Goal: Task Accomplishment & Management: Complete application form

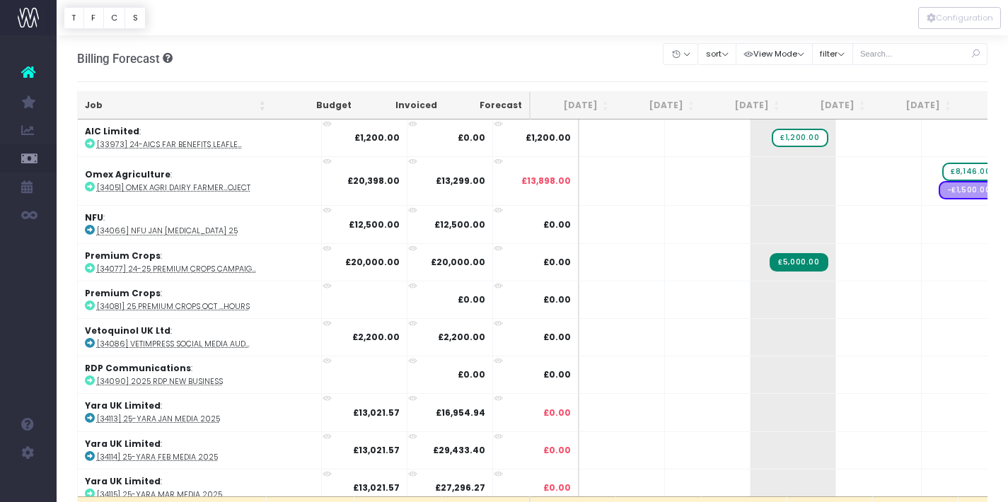
click at [32, 83] on link at bounding box center [28, 72] width 57 height 31
click at [28, 70] on icon at bounding box center [28, 72] width 14 height 18
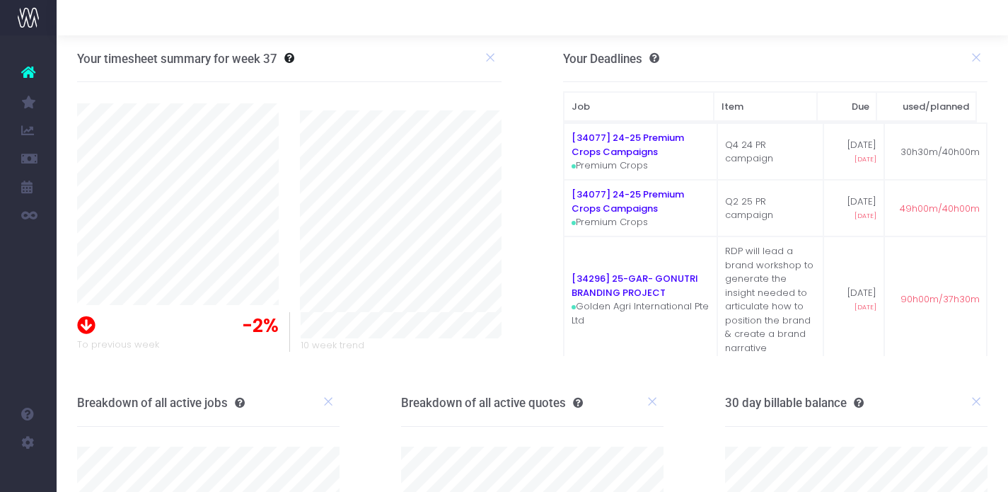
click at [37, 74] on link at bounding box center [28, 72] width 57 height 31
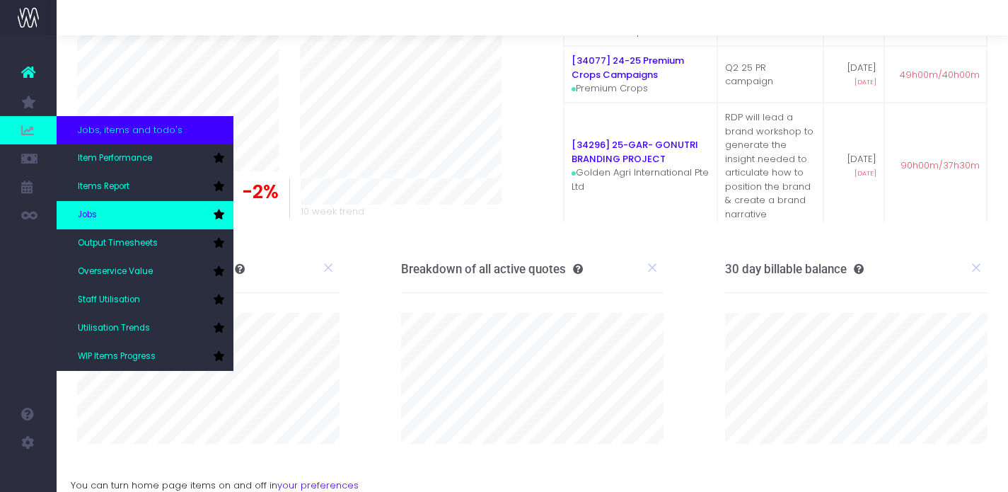
scroll to position [134, 0]
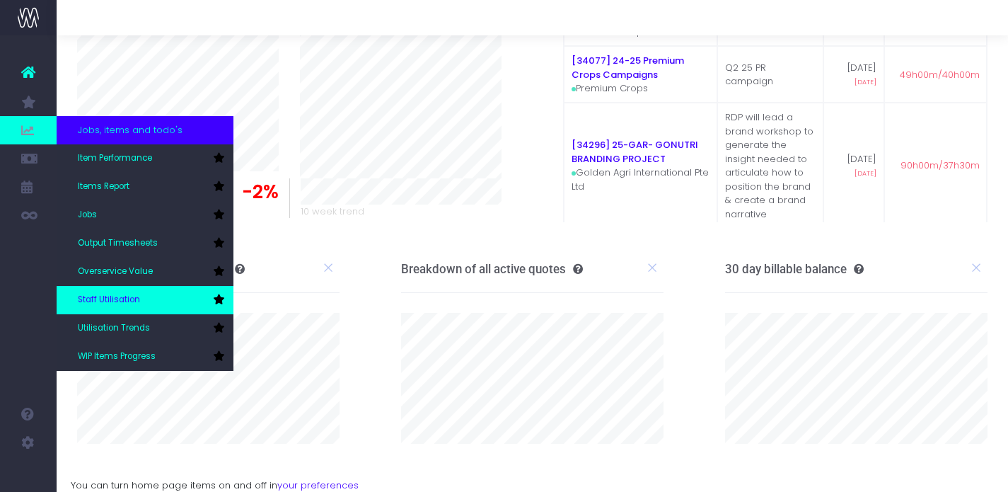
click at [129, 301] on span "Staff Utilisation" at bounding box center [109, 300] width 62 height 13
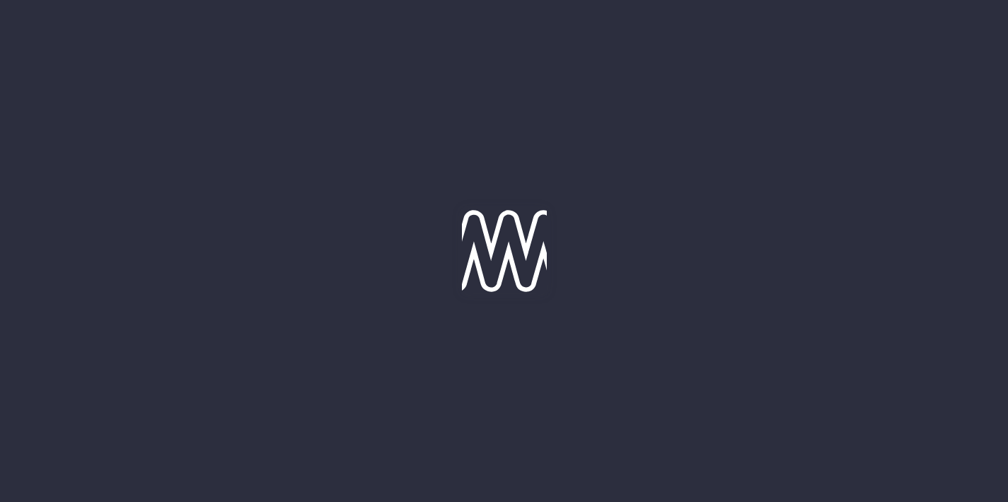
type input "12-09-2025"
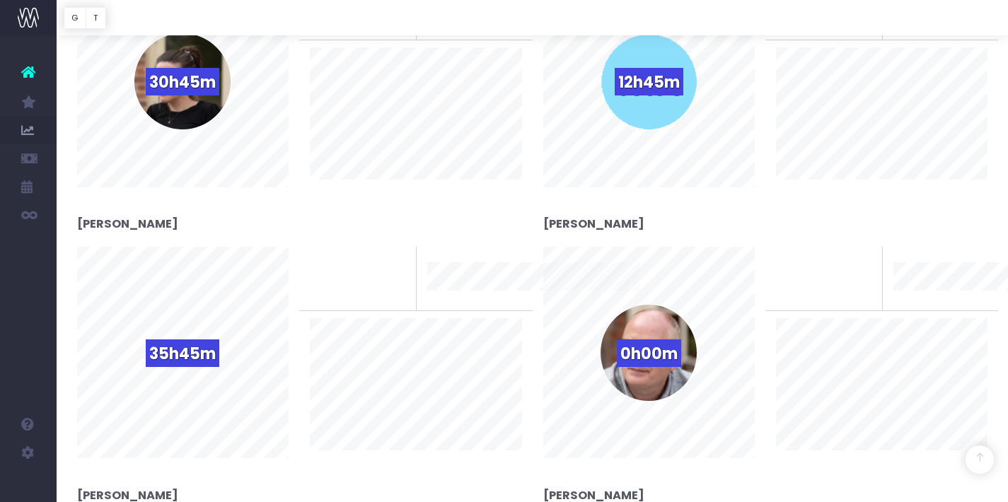
scroll to position [913, 0]
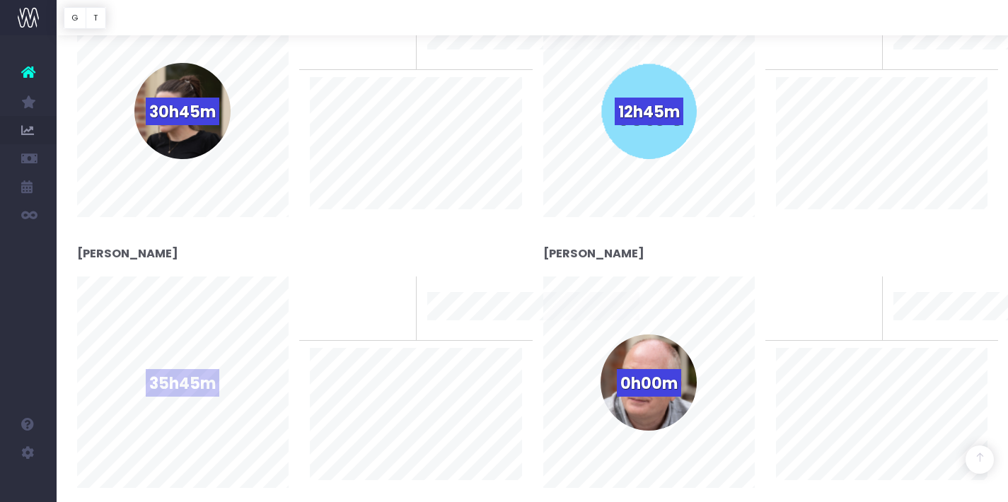
click at [216, 411] on div "35h45m" at bounding box center [182, 383] width 96 height 96
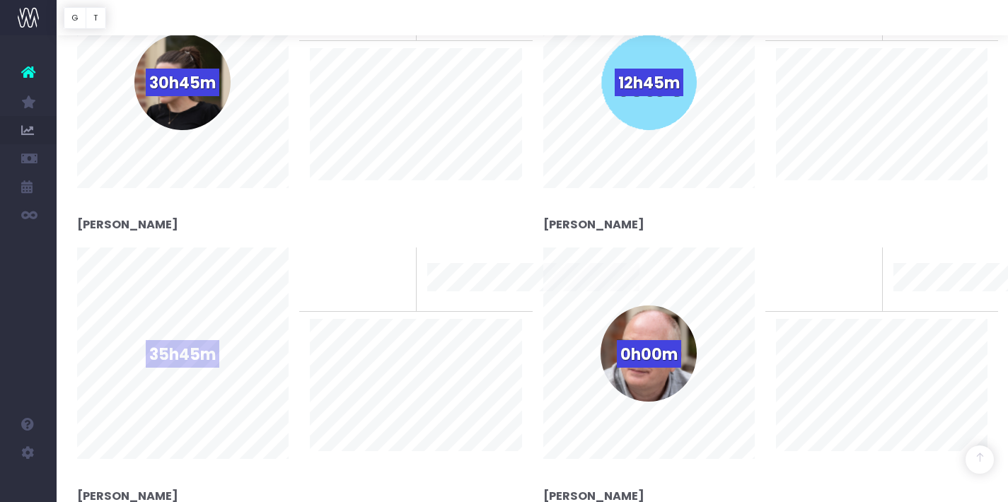
scroll to position [944, 0]
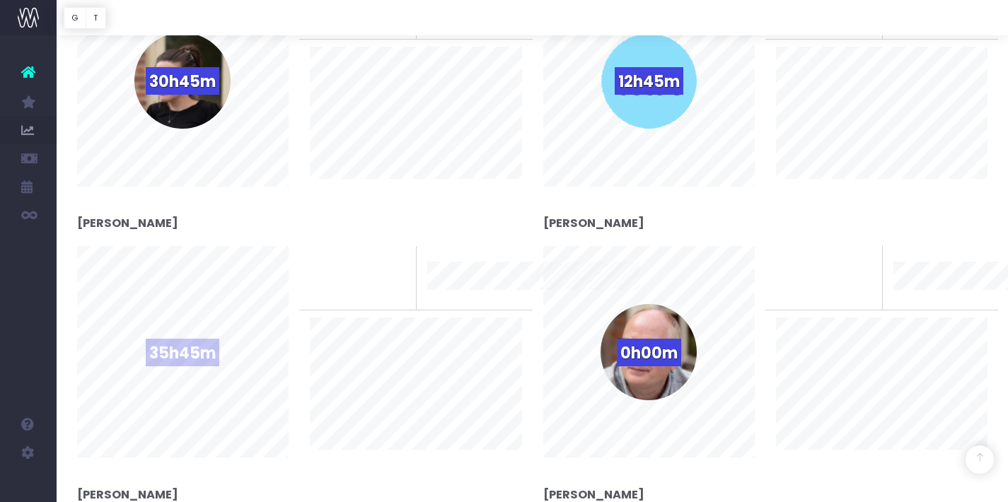
click at [208, 348] on span "35h45m" at bounding box center [183, 353] width 74 height 28
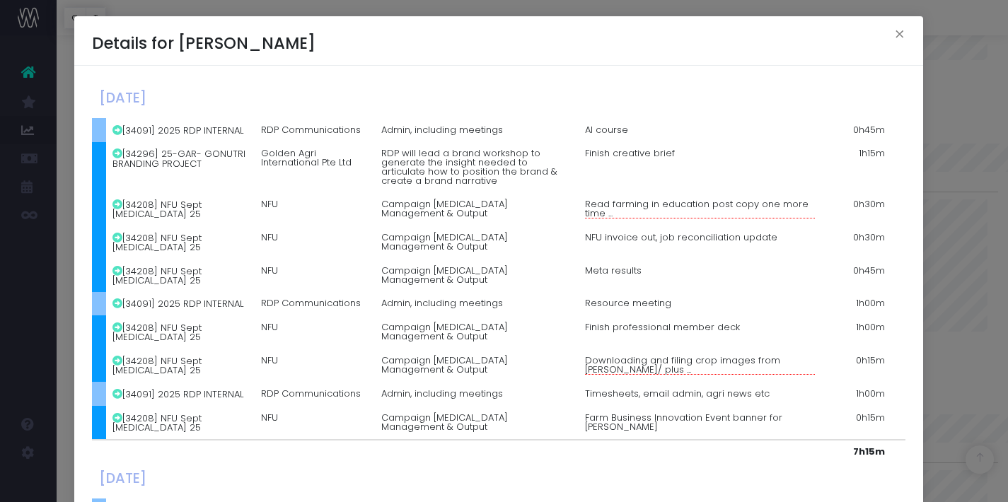
scroll to position [546, 0]
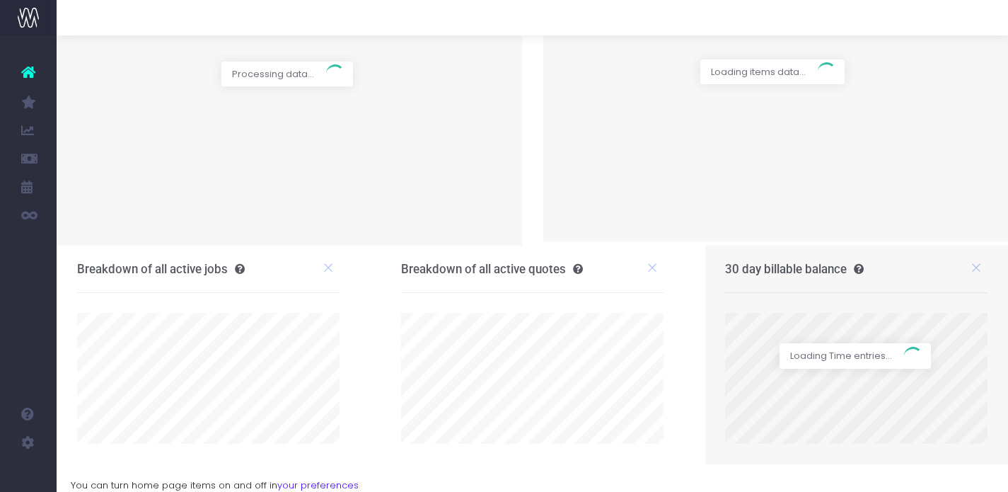
scroll to position [134, 0]
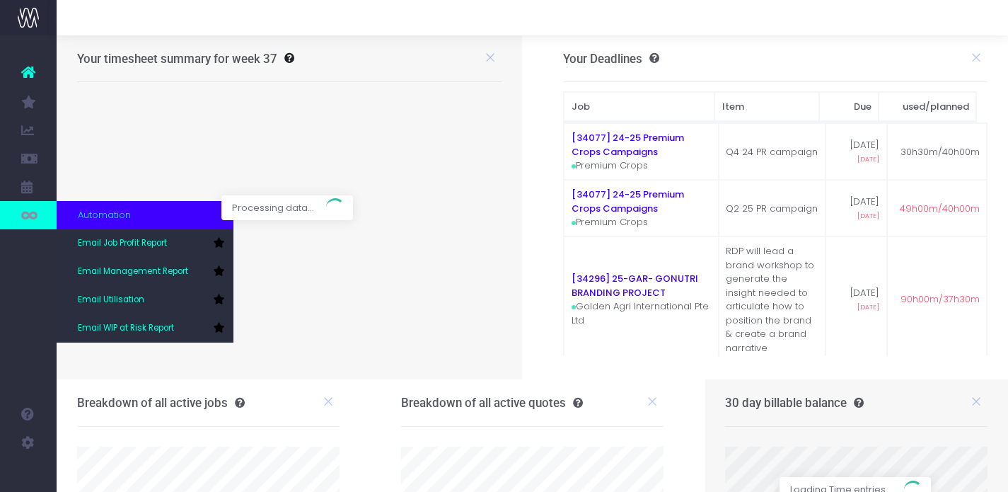
click at [37, 203] on link at bounding box center [28, 215] width 57 height 28
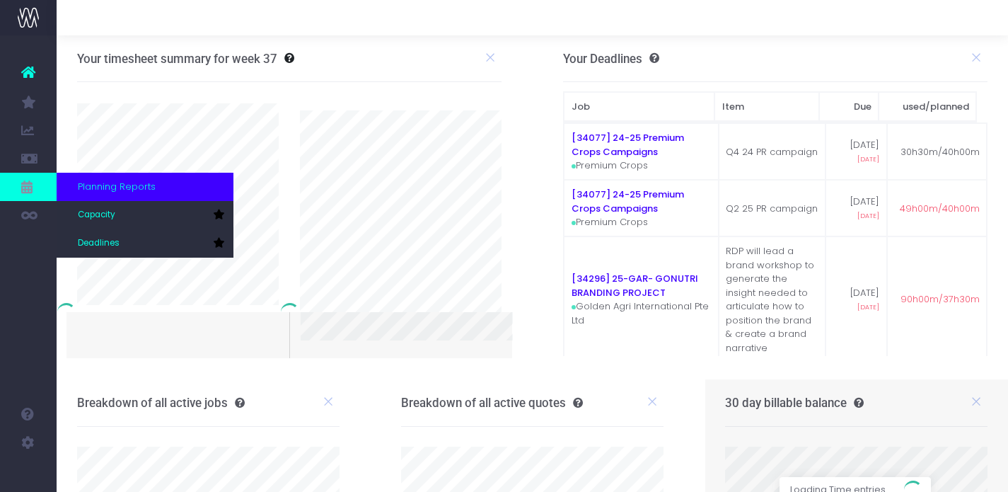
click at [35, 188] on link at bounding box center [28, 187] width 57 height 28
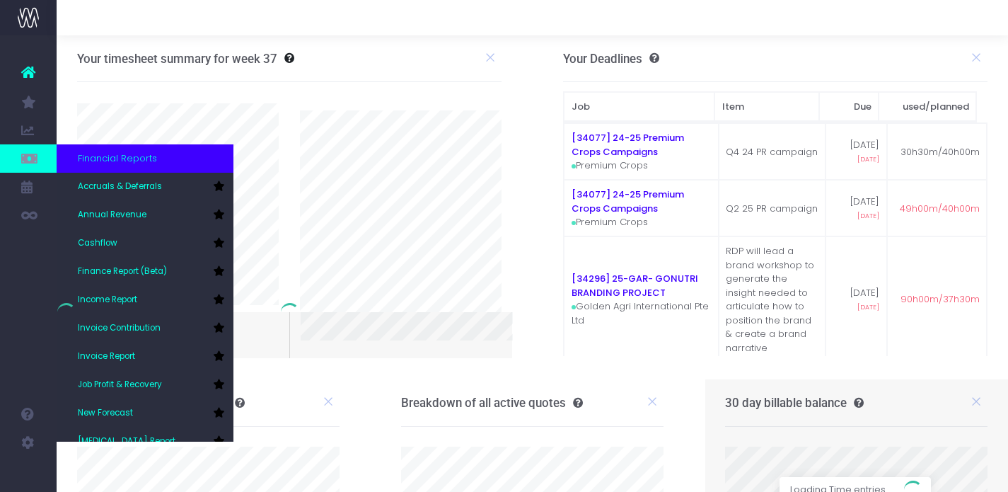
click at [30, 158] on icon at bounding box center [28, 159] width 14 height 16
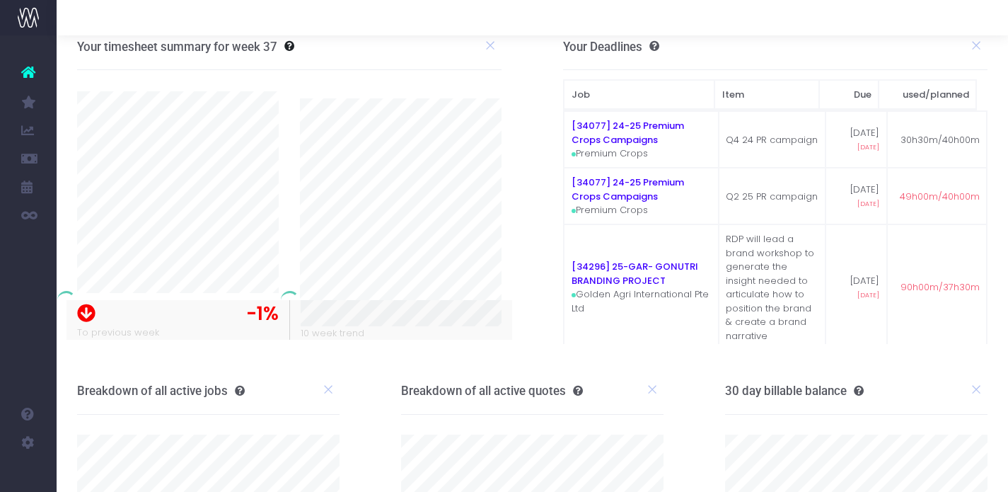
scroll to position [14, 0]
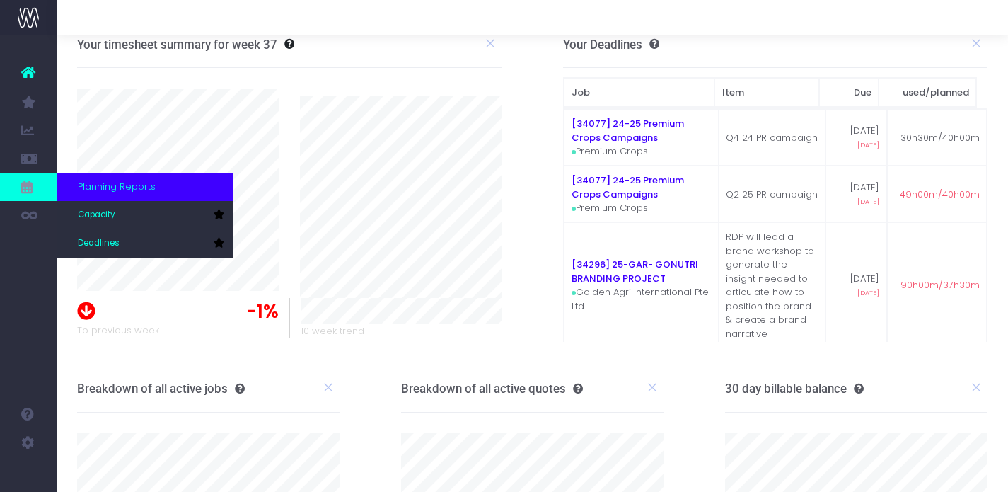
click at [29, 184] on icon at bounding box center [28, 187] width 14 height 16
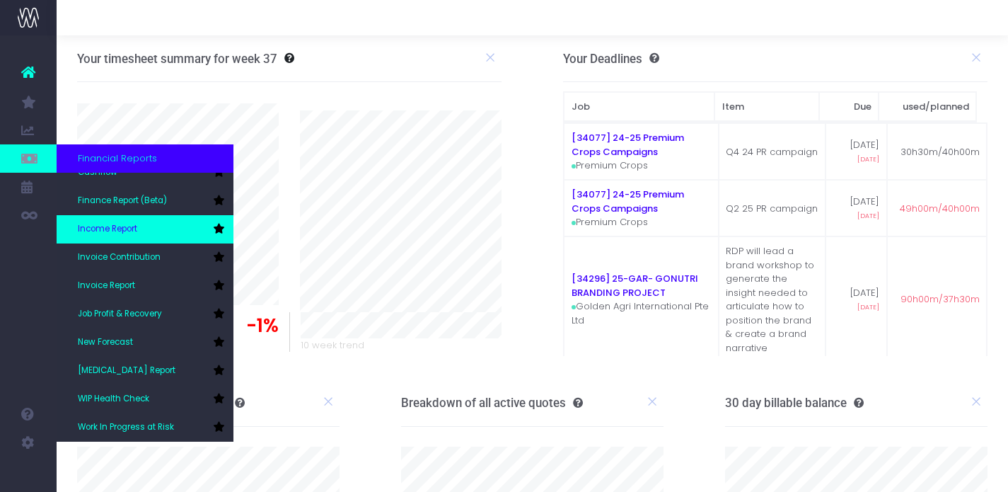
scroll to position [71, 0]
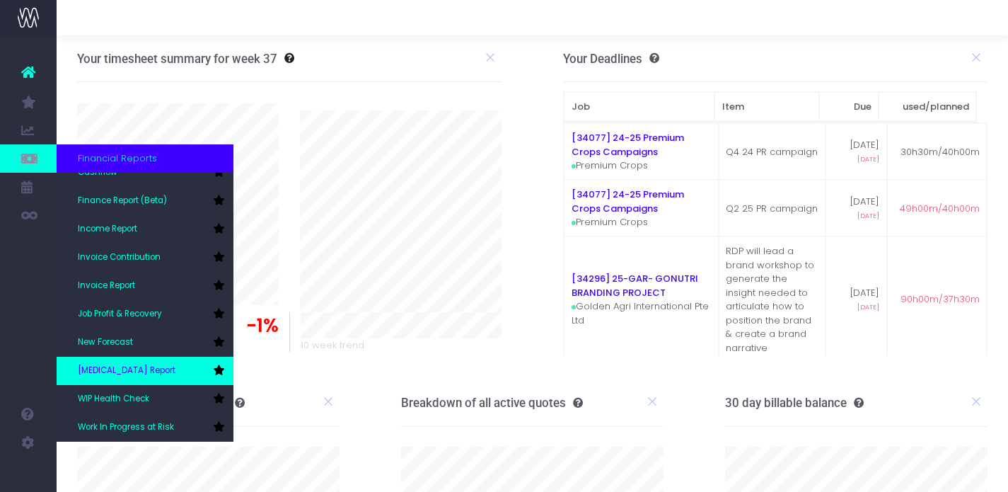
click at [105, 374] on span "[MEDICAL_DATA] Report" at bounding box center [127, 370] width 98 height 13
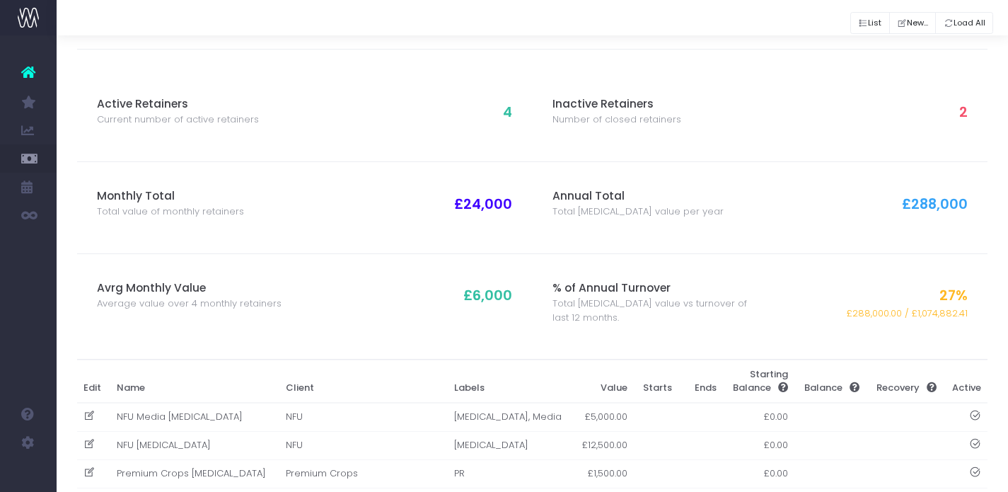
scroll to position [42, 0]
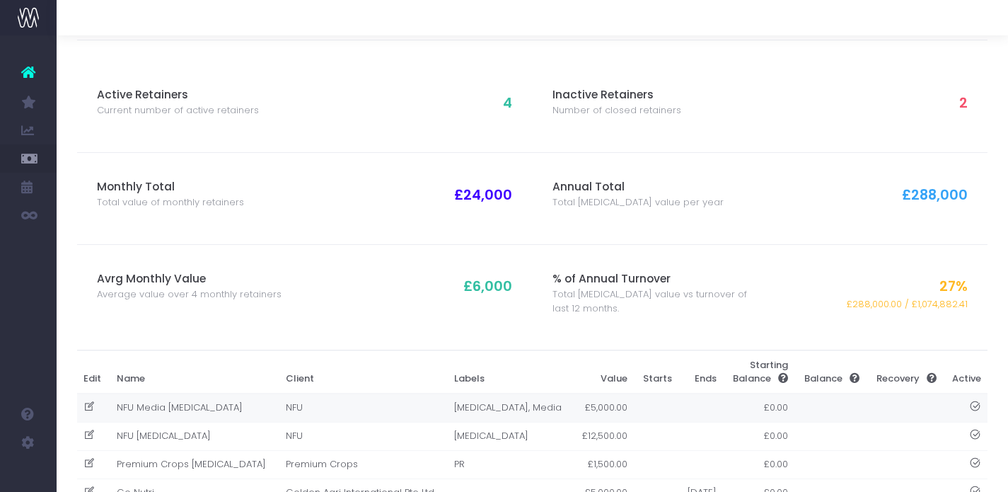
click at [134, 408] on td "NFU Media [MEDICAL_DATA]" at bounding box center [194, 407] width 169 height 29
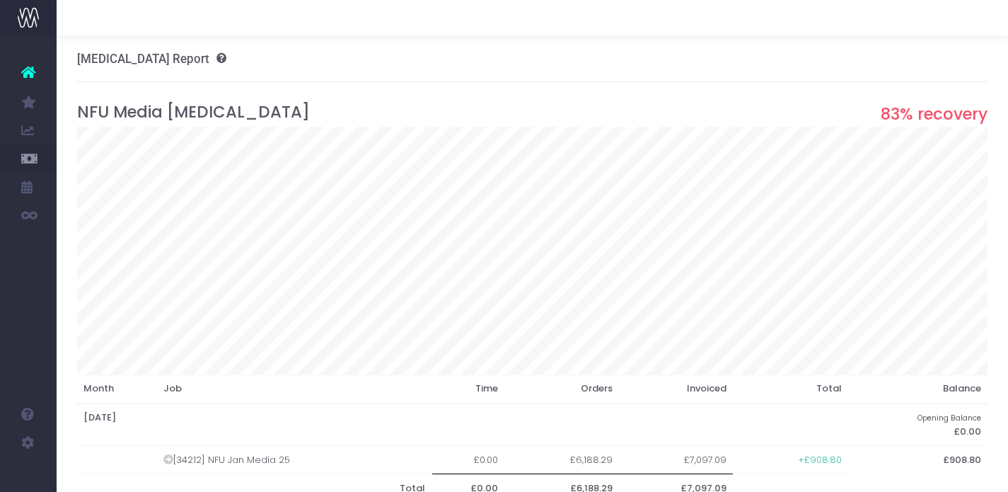
scroll to position [0, 0]
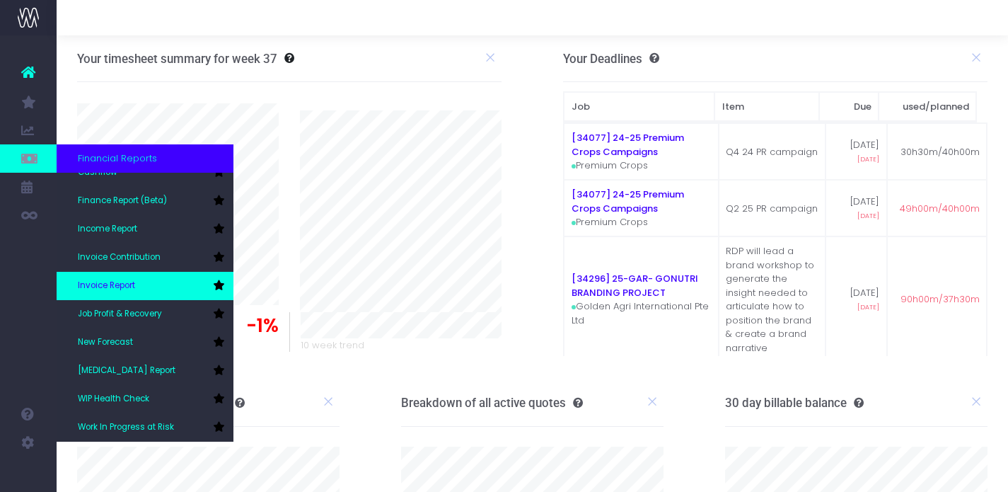
scroll to position [71, 0]
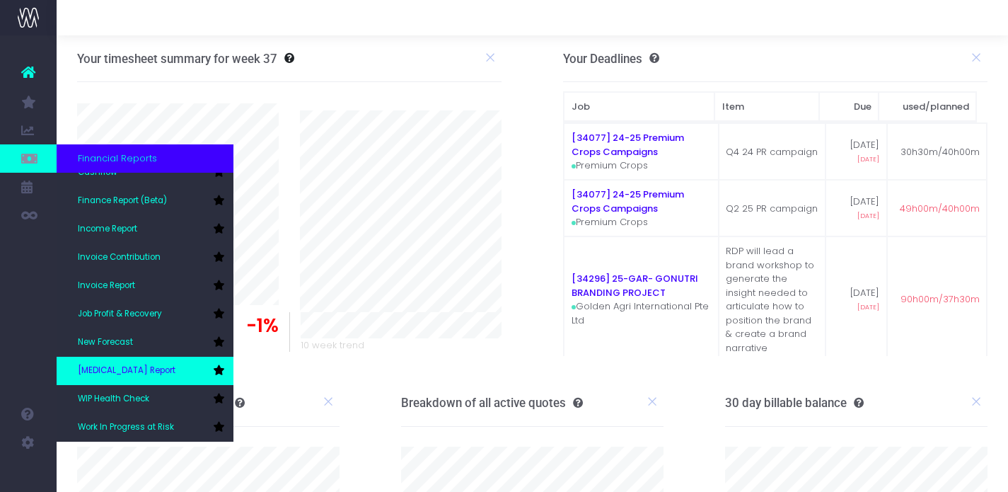
click at [113, 366] on span "[MEDICAL_DATA] Report" at bounding box center [127, 370] width 98 height 13
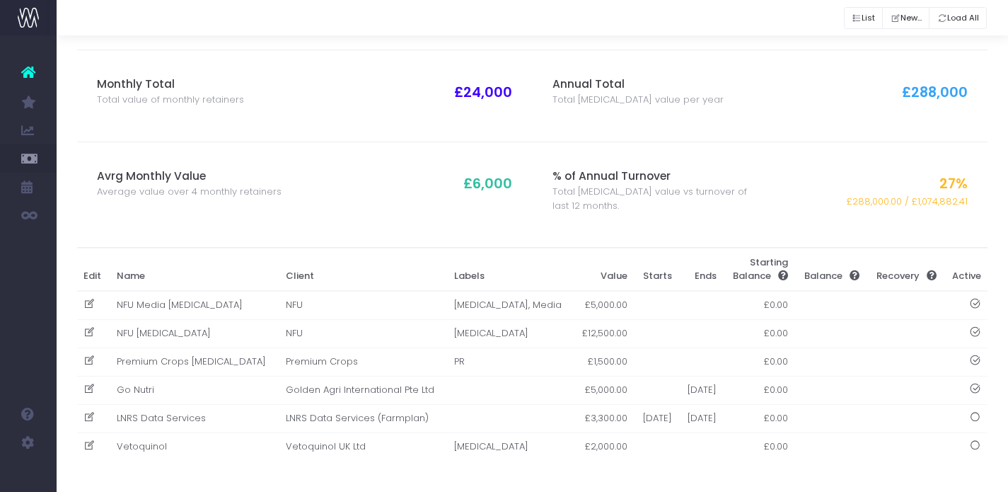
scroll to position [144, 0]
click at [136, 303] on td "NFU Media [MEDICAL_DATA]" at bounding box center [194, 305] width 169 height 29
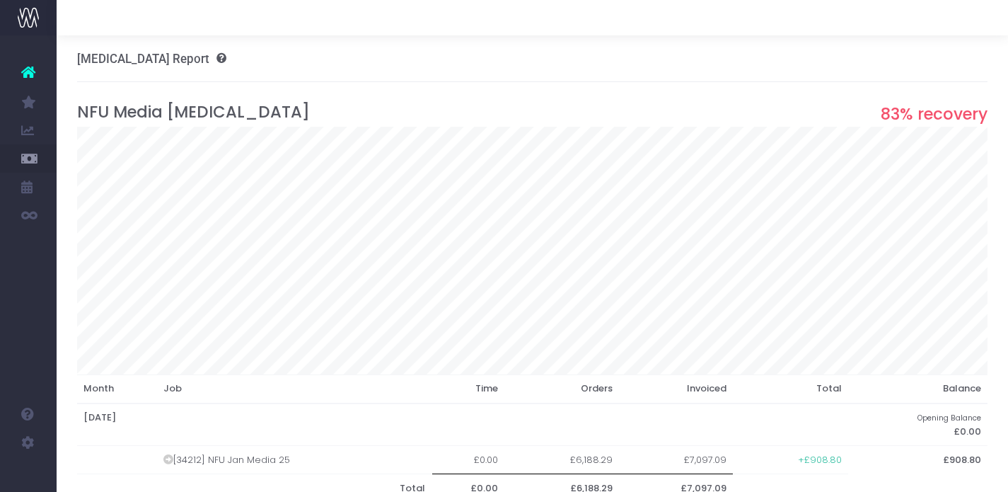
scroll to position [0, 0]
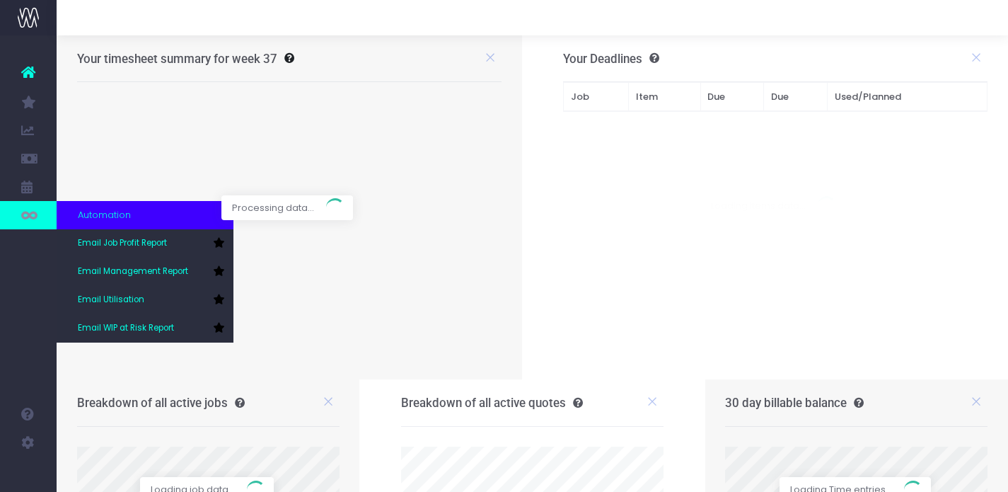
click at [25, 204] on link at bounding box center [28, 215] width 57 height 28
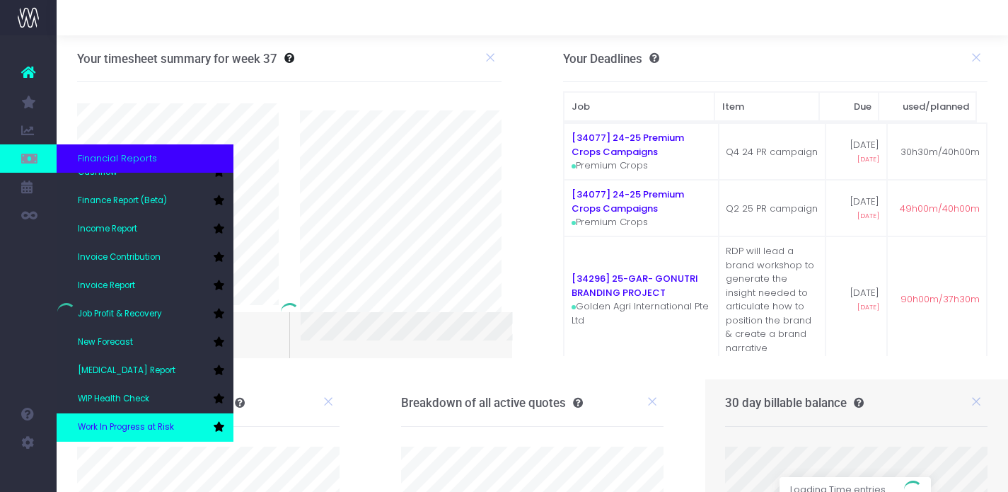
scroll to position [71, 0]
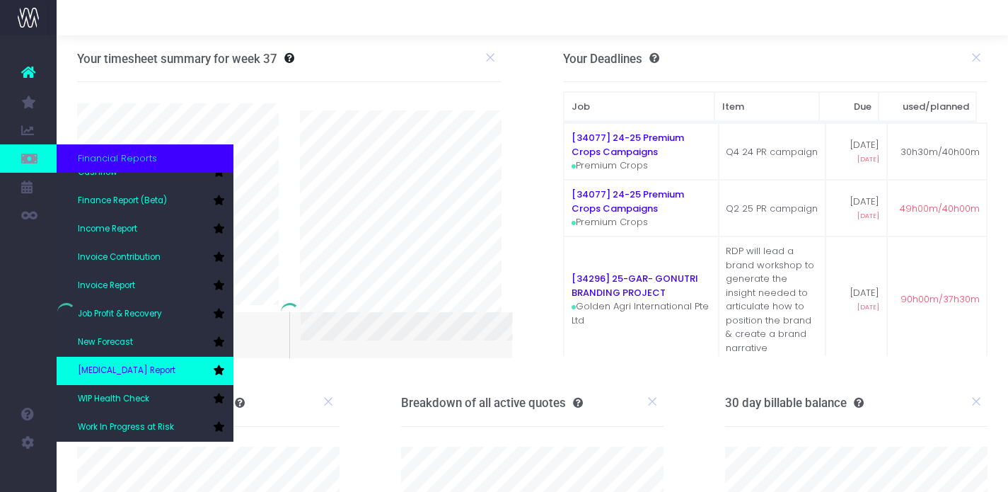
click at [156, 357] on link "[MEDICAL_DATA] Report" at bounding box center [145, 371] width 177 height 28
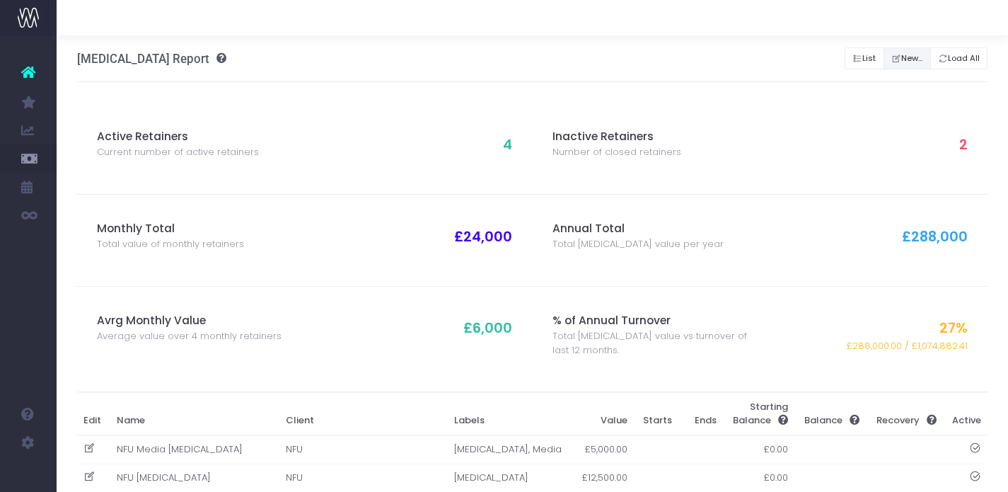
click at [913, 62] on button "New..." at bounding box center [907, 58] width 47 height 22
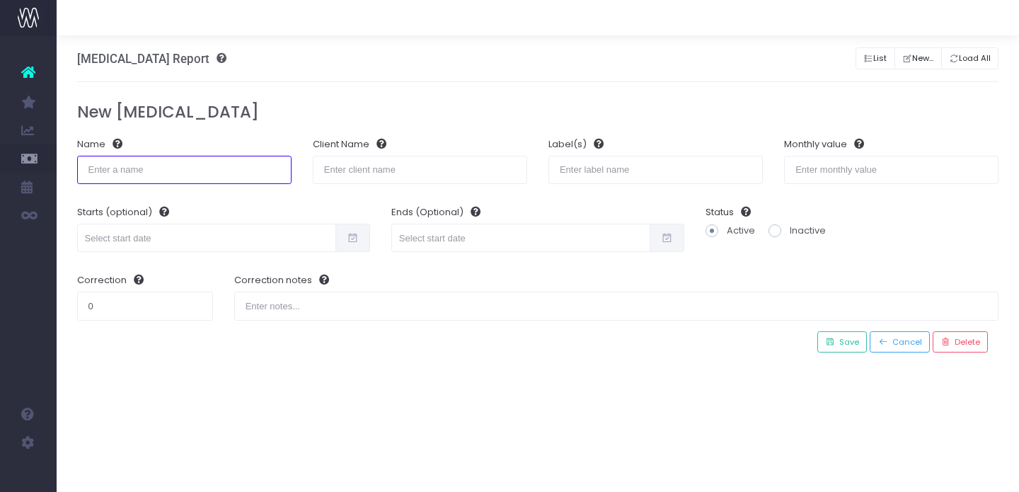
click at [233, 167] on input "text" at bounding box center [184, 170] width 214 height 28
paste input "[ 34065 ] NFU Media strategy & delivery hours - NFU"
type input "[ 34065 ] NFU Media strategy & delivery hours - NFU"
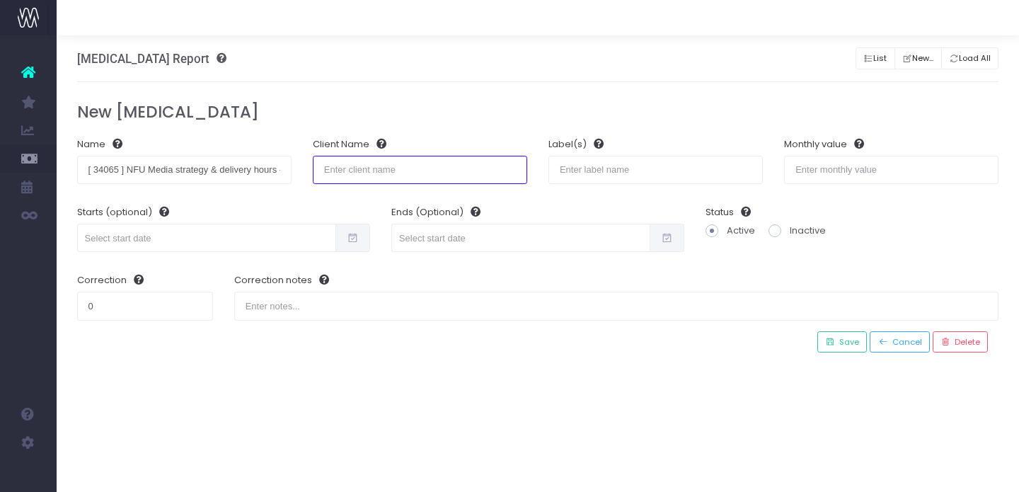
click at [352, 175] on input "text" at bounding box center [420, 170] width 214 height 28
type input "NFU"
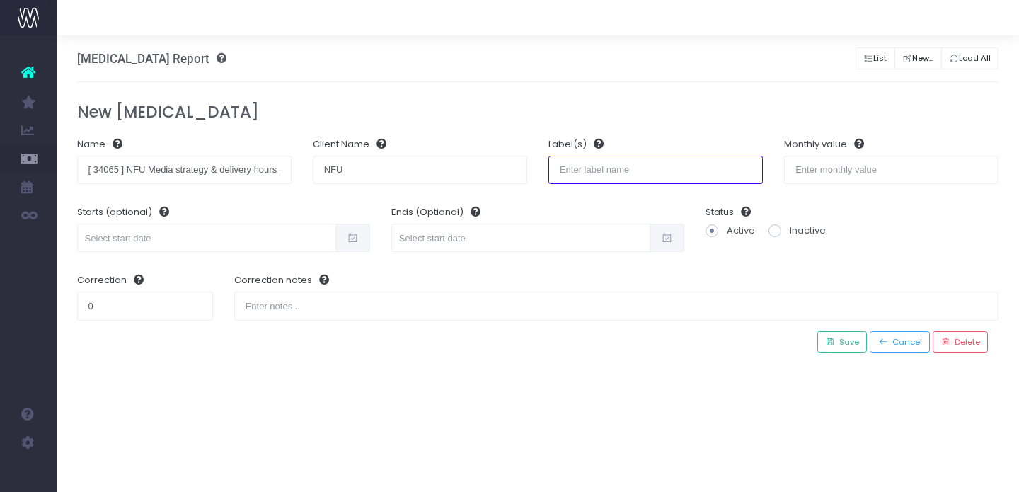
click at [608, 174] on input "text" at bounding box center [655, 170] width 214 height 28
type input "MEDIA"
click at [379, 239] on div "Starts (optional)" at bounding box center [223, 229] width 314 height 68
click at [356, 238] on icon at bounding box center [353, 238] width 12 height 0
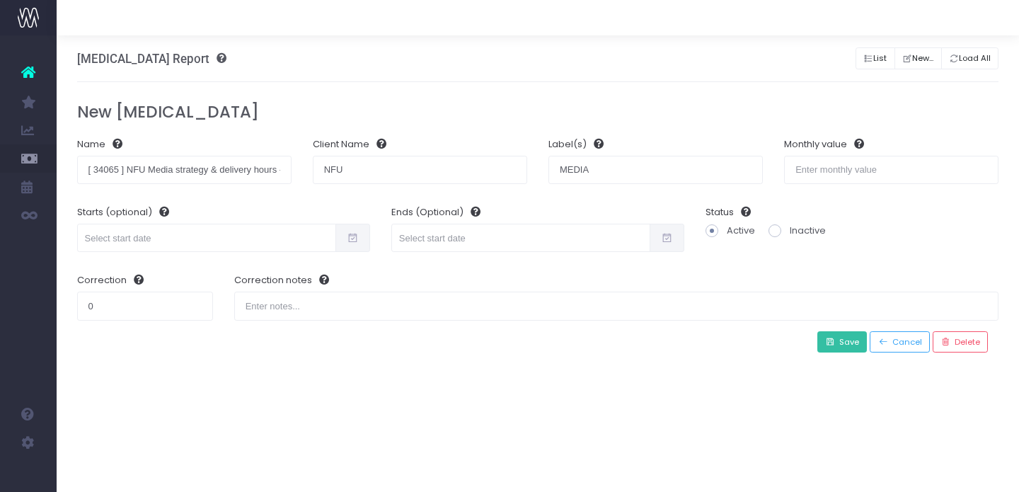
click at [852, 337] on span "Save" at bounding box center [847, 342] width 24 height 12
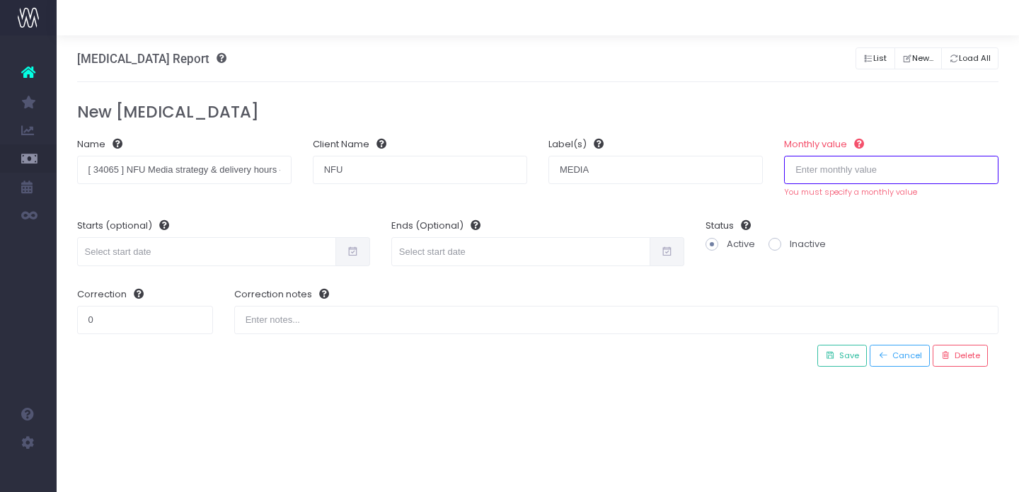
click at [864, 156] on input "number" at bounding box center [891, 170] width 214 height 28
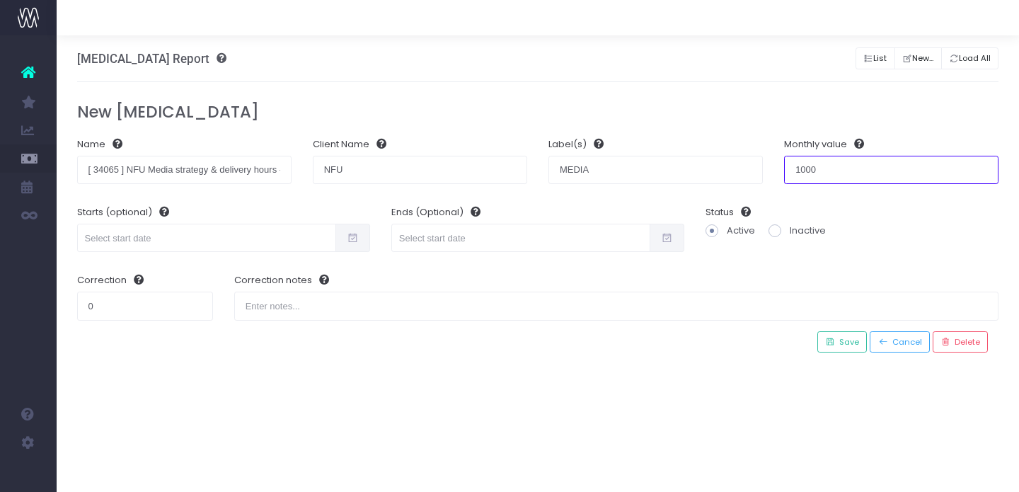
type input "1000"
click at [835, 352] on div "Active Retainers Current number of active retainers 4 Inactive Retainers Number…" at bounding box center [538, 227] width 922 height 291
click at [835, 347] on button "Save" at bounding box center [842, 342] width 50 height 22
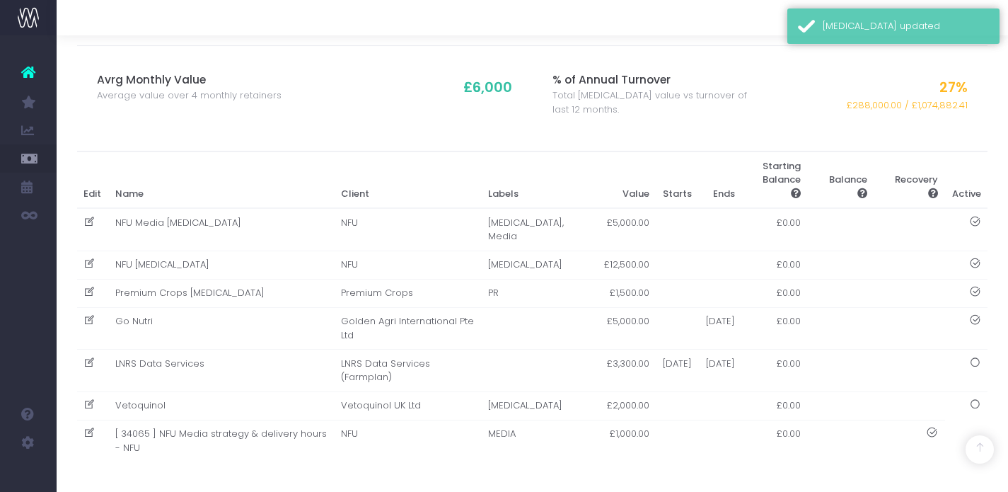
scroll to position [239, 0]
click at [272, 426] on td "[ 34065 ] NFU Media strategy & delivery hours - NFU" at bounding box center [221, 442] width 226 height 42
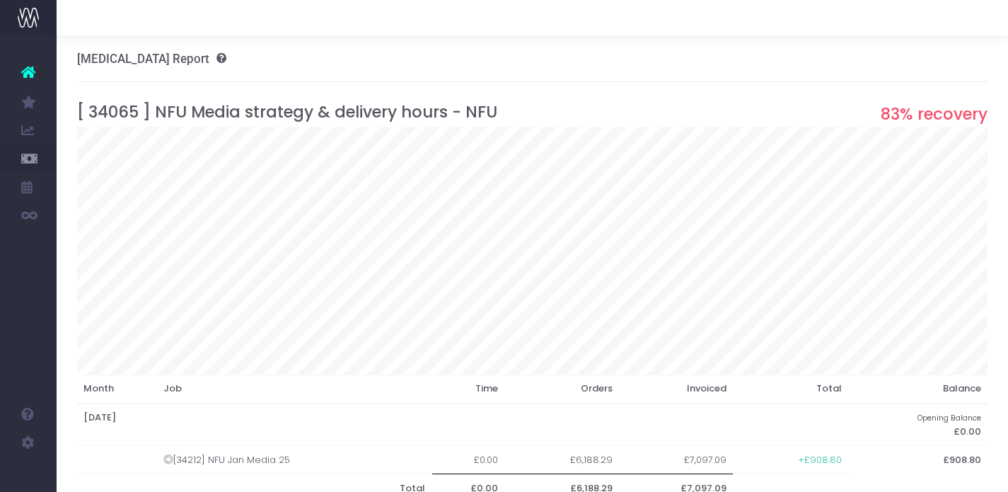
scroll to position [0, 0]
